Goal: Information Seeking & Learning: Learn about a topic

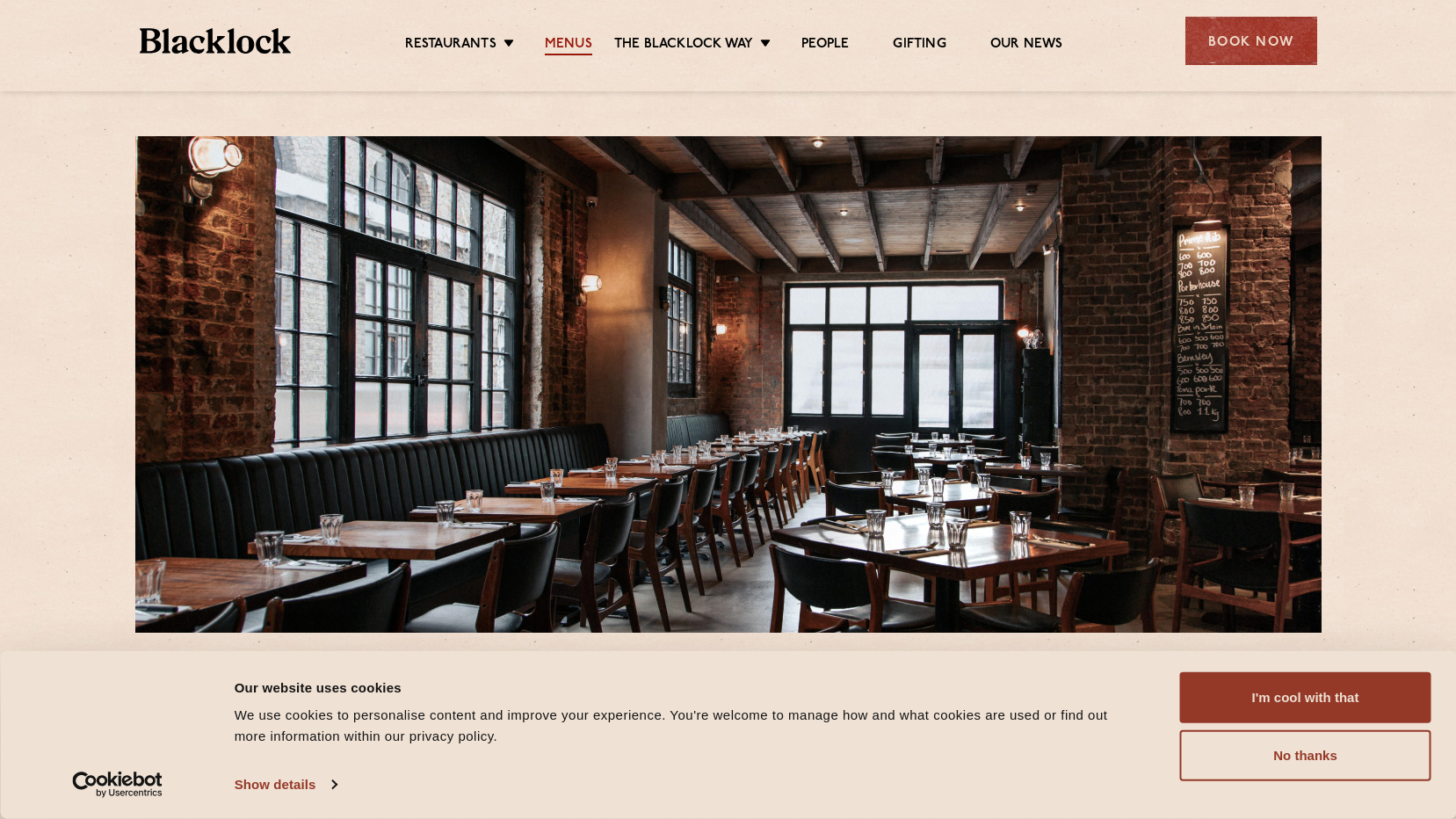
click at [567, 48] on link "Menus" at bounding box center [569, 46] width 48 height 19
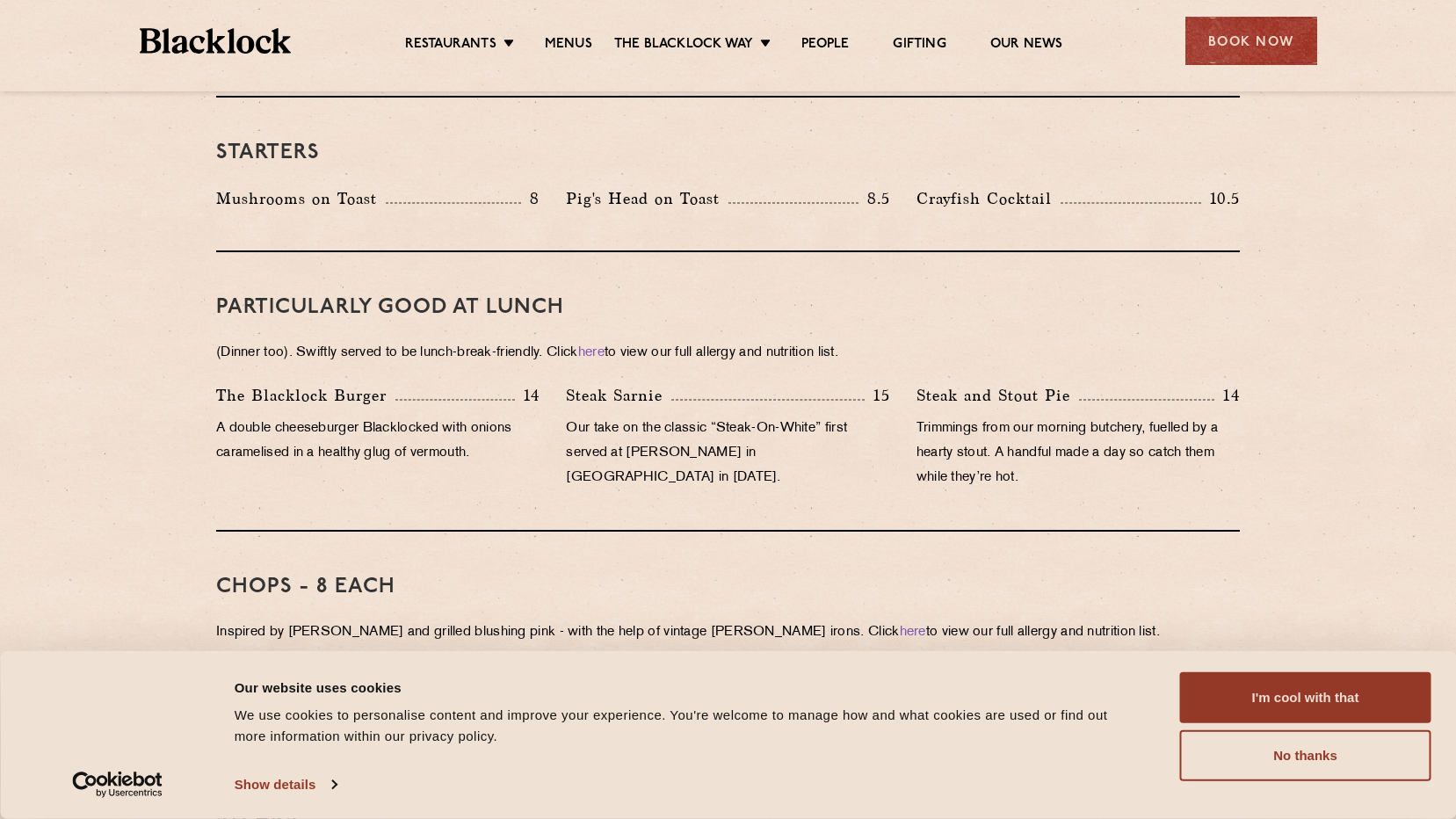
scroll to position [967, 0]
click at [1278, 699] on button "I'm cool with that" at bounding box center [1306, 698] width 252 height 51
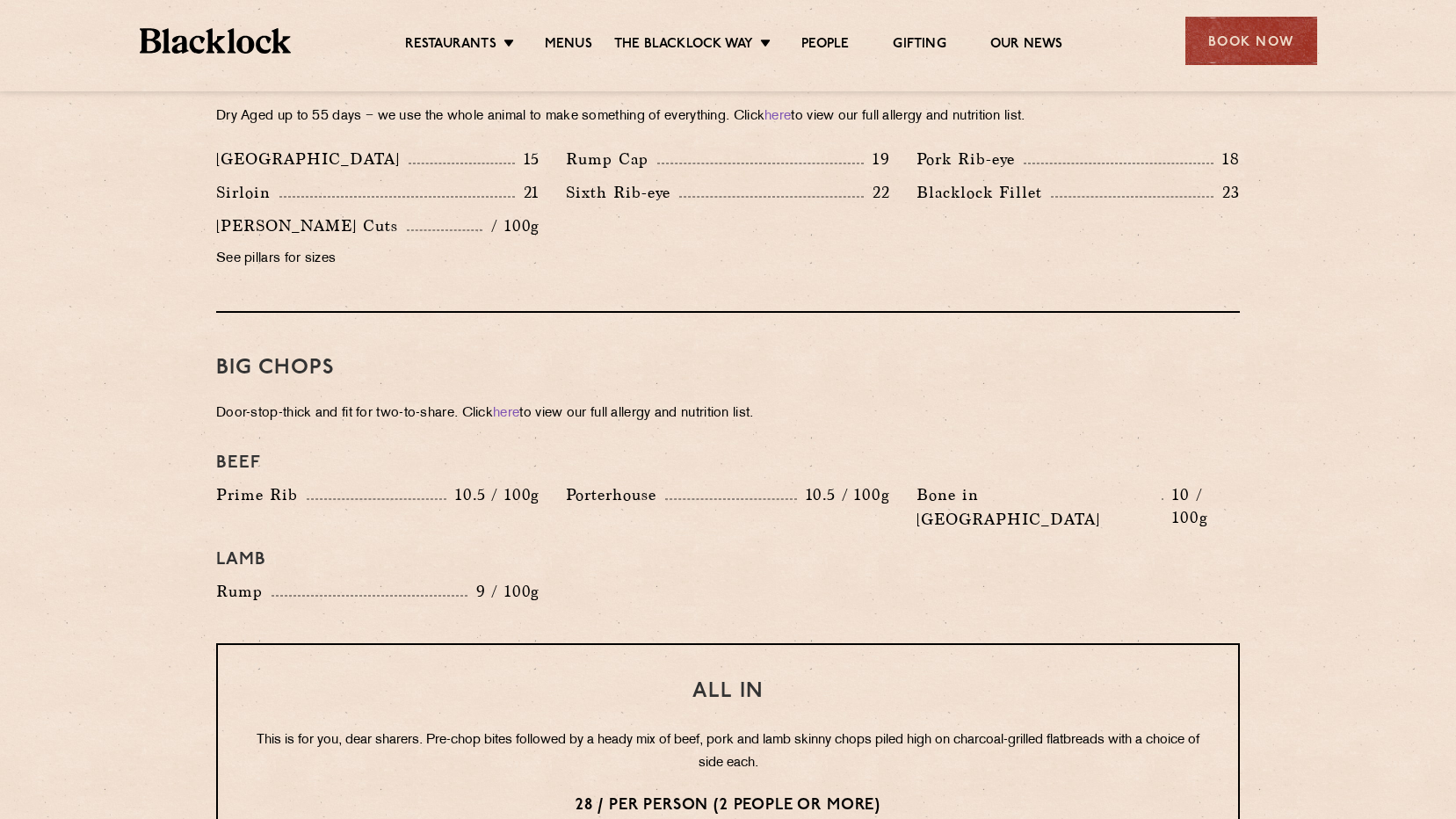
scroll to position [1669, 0]
